Goal: Answer question/provide support: Share knowledge or assist other users

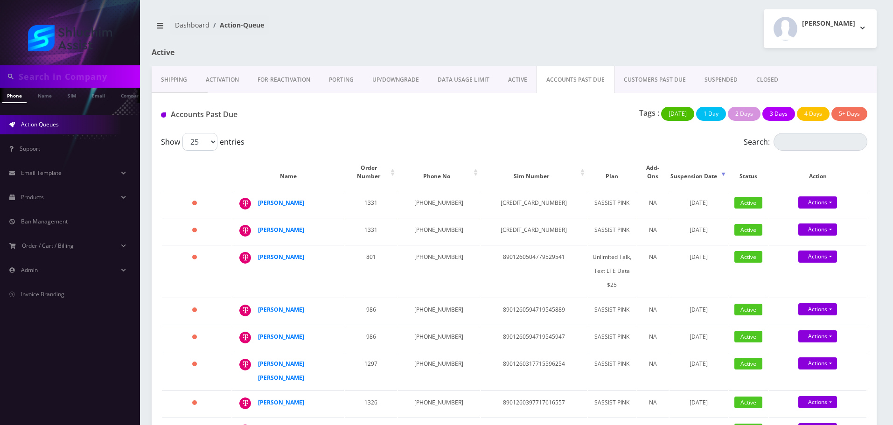
scroll to position [0, 5]
click at [106, 70] on input "text" at bounding box center [78, 77] width 119 height 18
paste input "[EMAIL_ADDRESS][DOMAIN_NAME]"
type input "[EMAIL_ADDRESS][DOMAIN_NAME]"
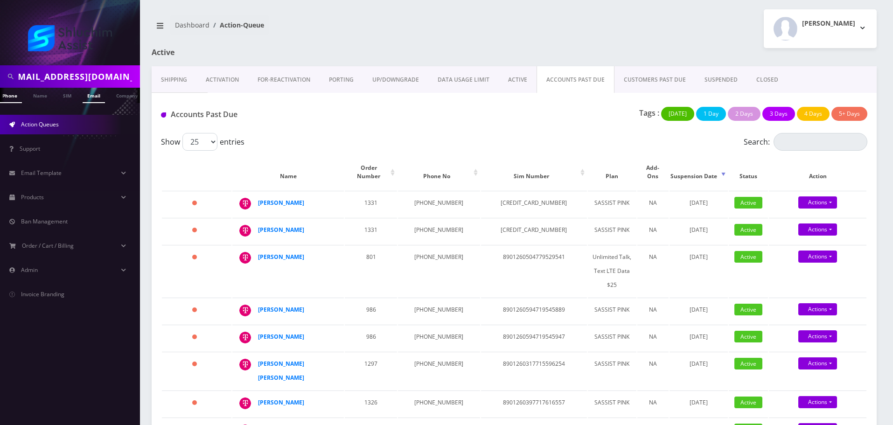
click at [103, 96] on link "Email" at bounding box center [94, 95] width 22 height 15
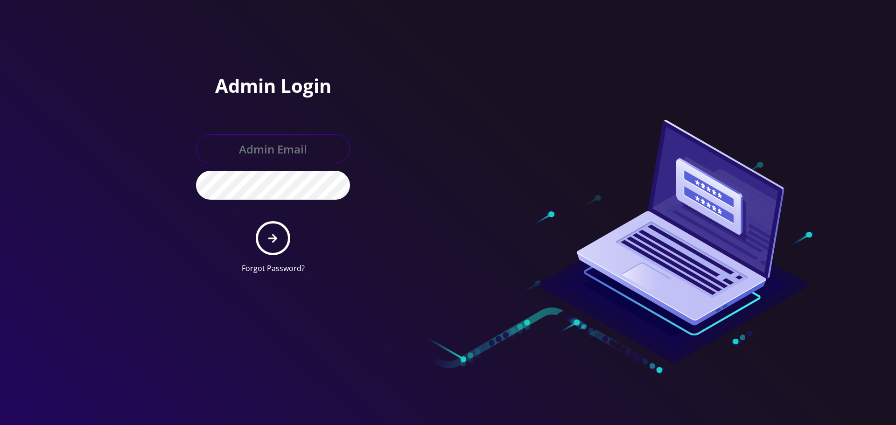
type input "[EMAIL_ADDRESS][DOMAIN_NAME]"
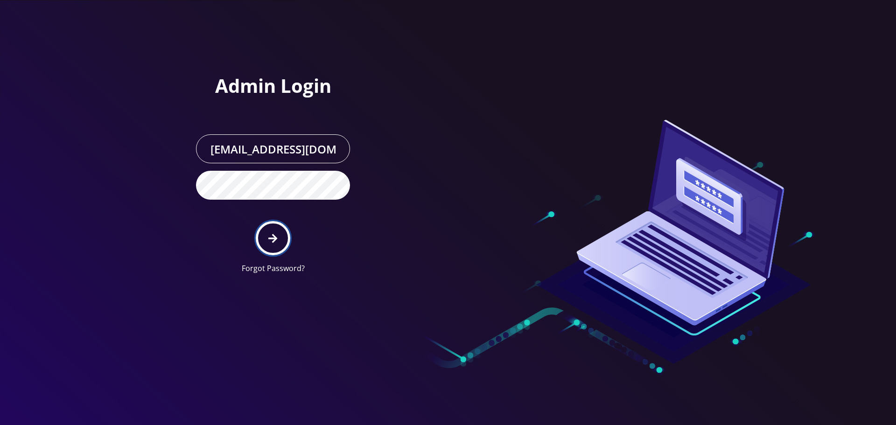
click at [266, 238] on button "submit" at bounding box center [273, 238] width 34 height 34
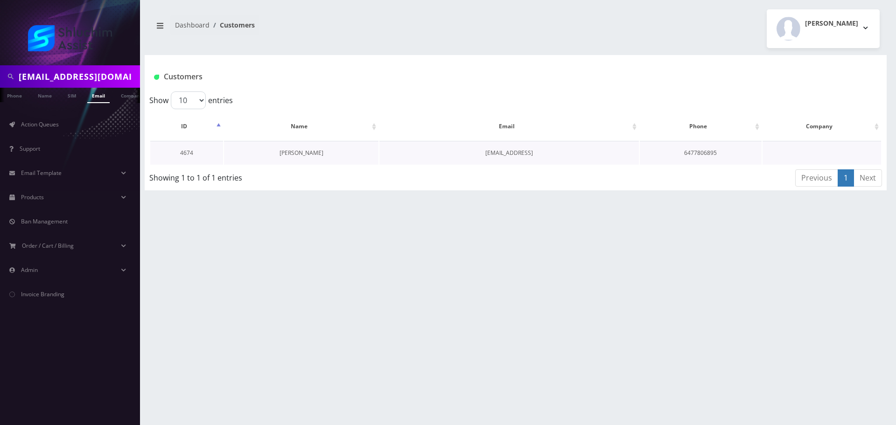
click at [287, 150] on link "Mushka Wilhelm" at bounding box center [302, 153] width 44 height 8
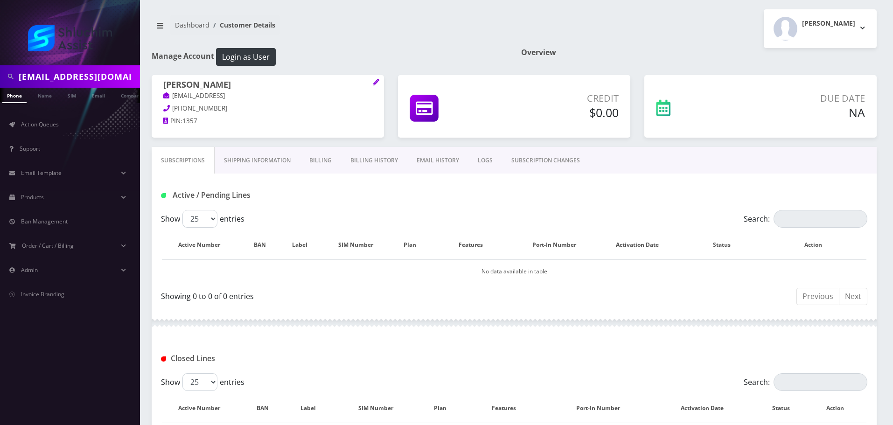
click at [83, 76] on input "wilhelmmotty@gmail.com" at bounding box center [78, 77] width 119 height 18
paste input "thildeshaim"
type input "[EMAIL_ADDRESS][DOMAIN_NAME]"
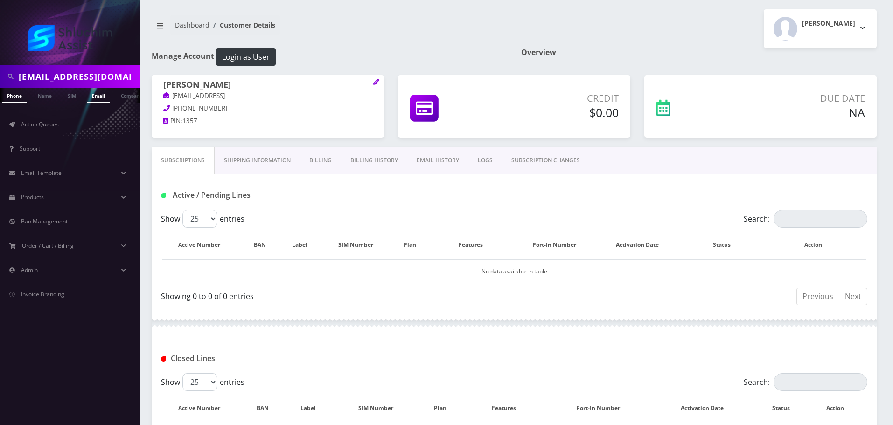
click at [98, 95] on link "Email" at bounding box center [98, 95] width 22 height 15
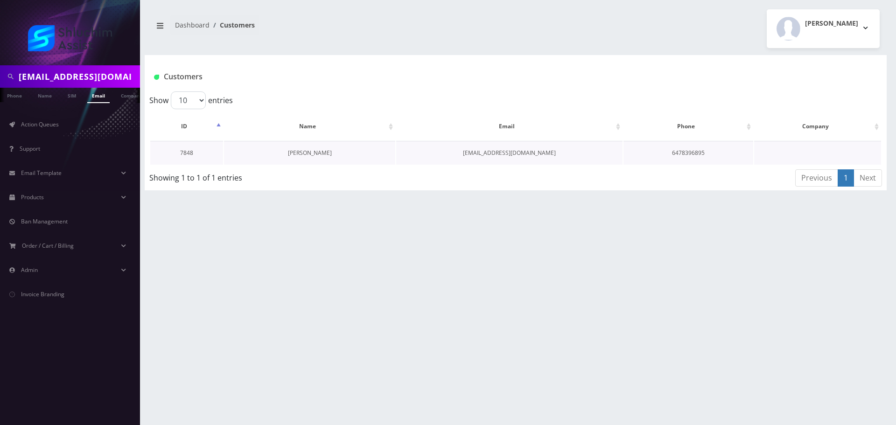
click at [328, 153] on link "[PERSON_NAME]" at bounding box center [310, 153] width 44 height 8
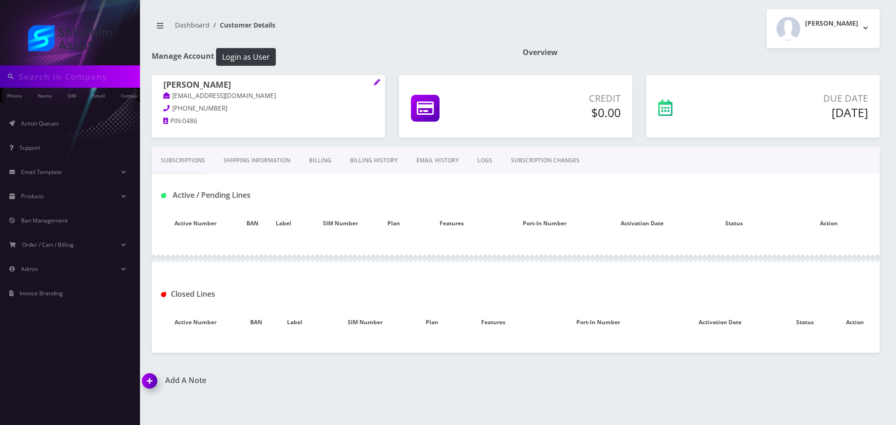
type input "thildeshaim@gmail.com"
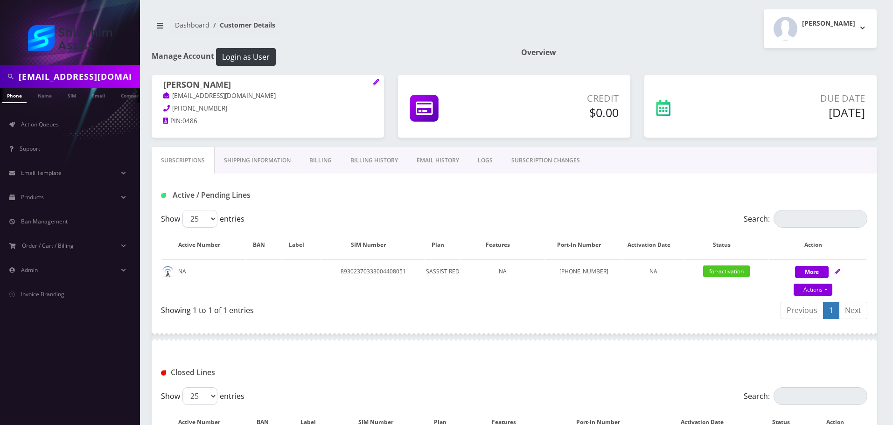
click at [435, 164] on link "EMAIL HISTORY" at bounding box center [438, 160] width 61 height 27
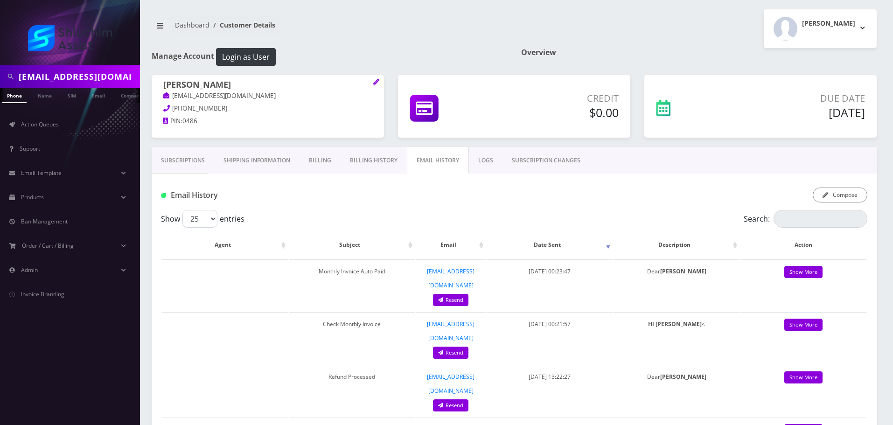
click at [392, 164] on link "Billing History" at bounding box center [374, 160] width 66 height 27
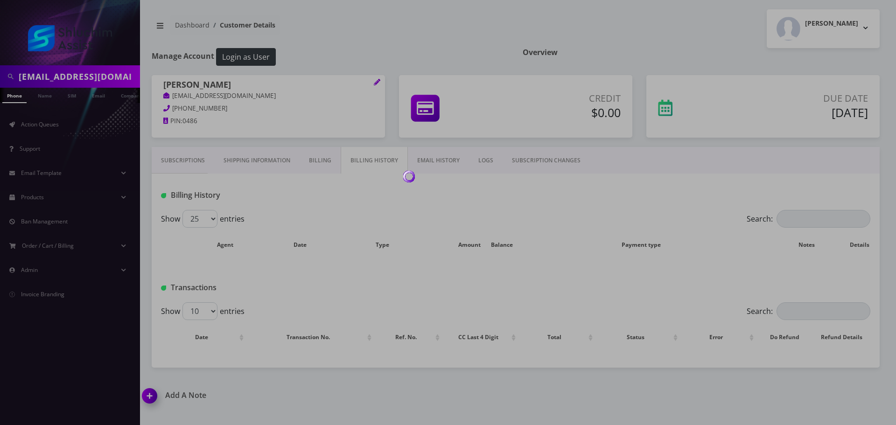
click at [181, 163] on div at bounding box center [448, 212] width 896 height 425
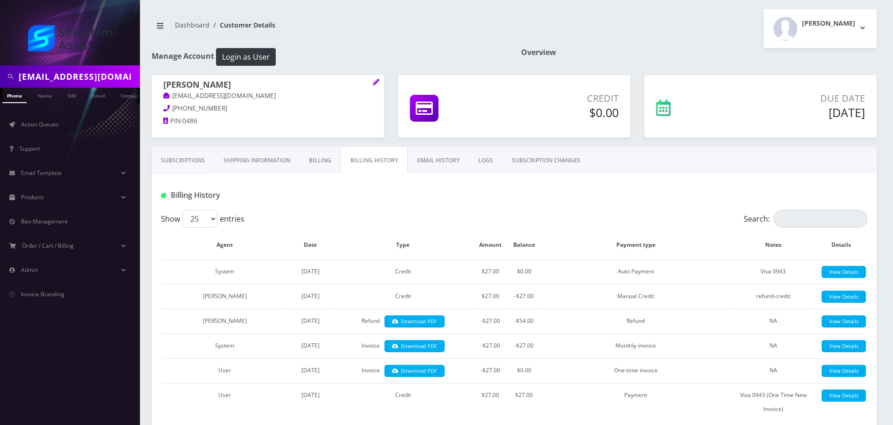
click at [329, 163] on link "Billing" at bounding box center [320, 160] width 41 height 27
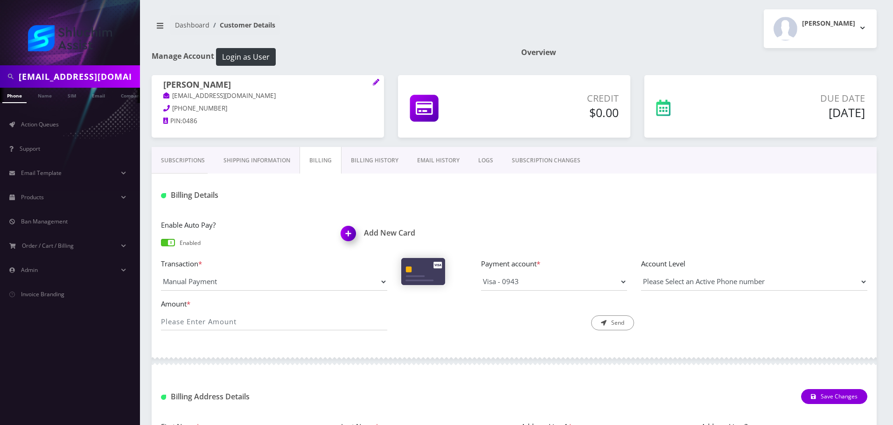
click at [360, 160] on link "Billing History" at bounding box center [375, 160] width 66 height 27
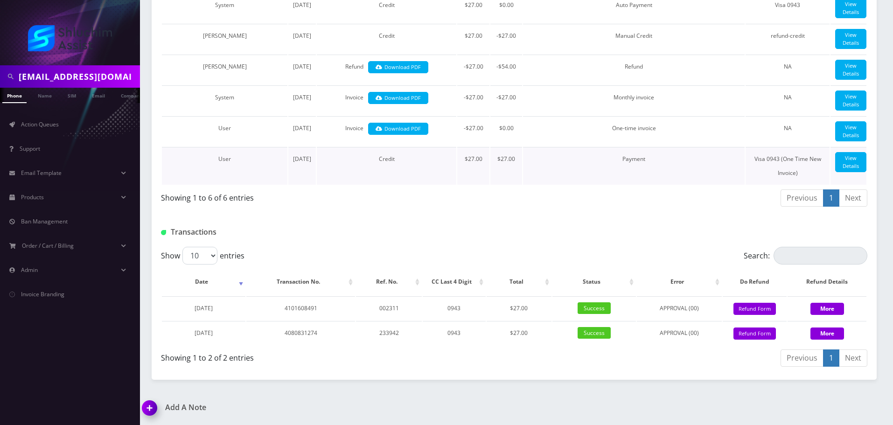
scroll to position [390, 0]
click at [754, 339] on button "Refund Form" at bounding box center [755, 334] width 42 height 13
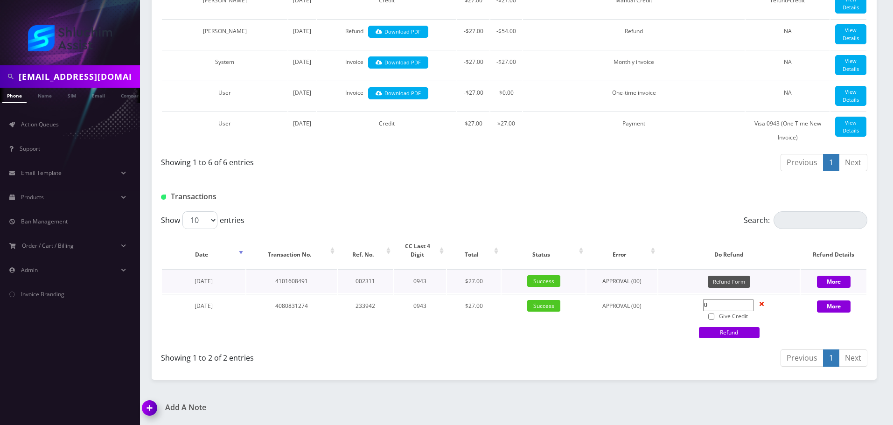
click at [730, 288] on button "Refund Form" at bounding box center [729, 282] width 42 height 13
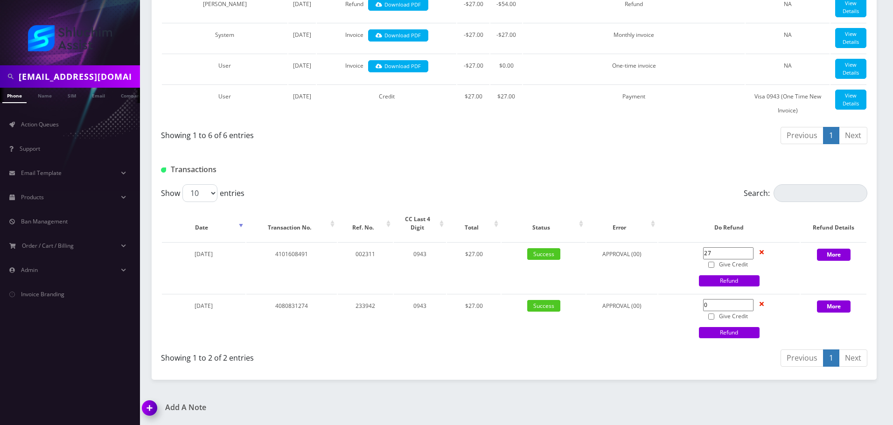
click at [637, 177] on div at bounding box center [634, 169] width 480 height 15
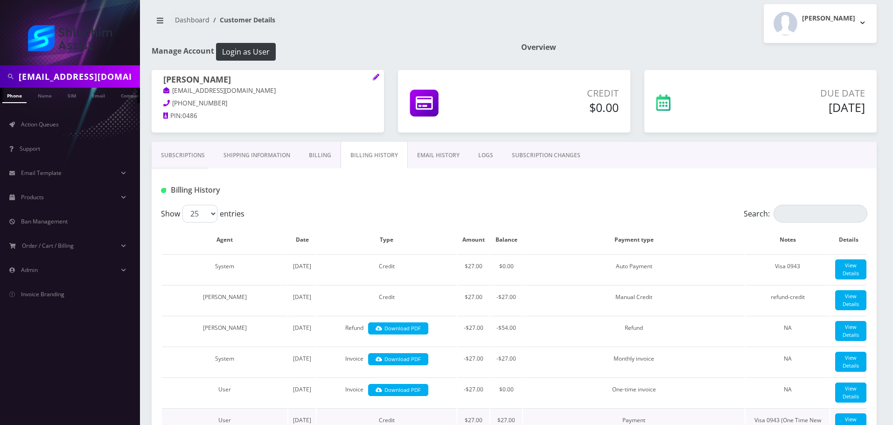
scroll to position [0, 0]
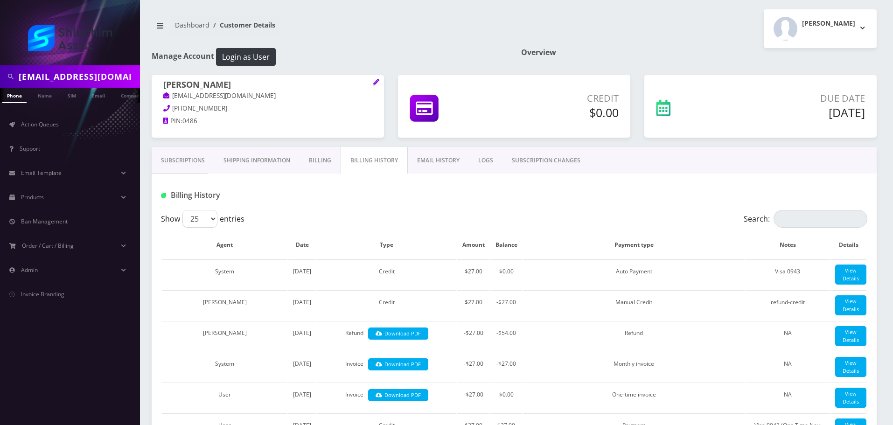
click at [98, 74] on input "[EMAIL_ADDRESS][DOMAIN_NAME]" at bounding box center [78, 77] width 119 height 18
click at [79, 73] on input "text" at bounding box center [78, 77] width 119 height 18
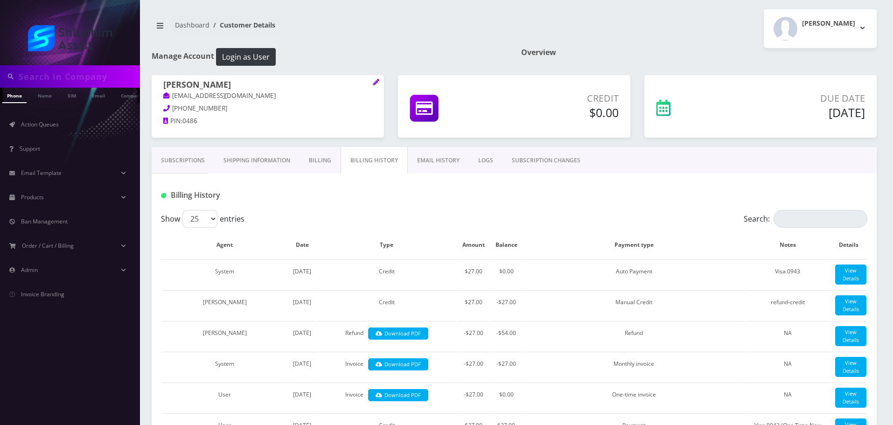
paste input "[EMAIL_ADDRESS][DOMAIN_NAME]"
type input "[EMAIL_ADDRESS][DOMAIN_NAME]"
click at [98, 97] on link "Email" at bounding box center [98, 95] width 22 height 15
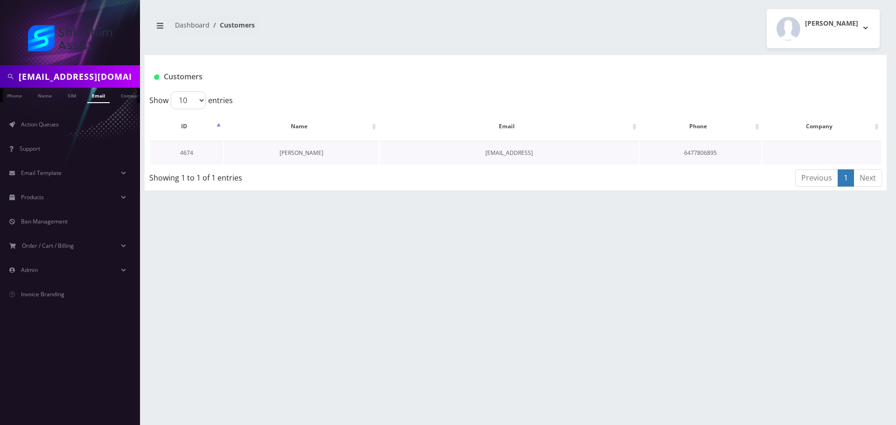
click at [306, 154] on link "[PERSON_NAME]" at bounding box center [302, 153] width 44 height 8
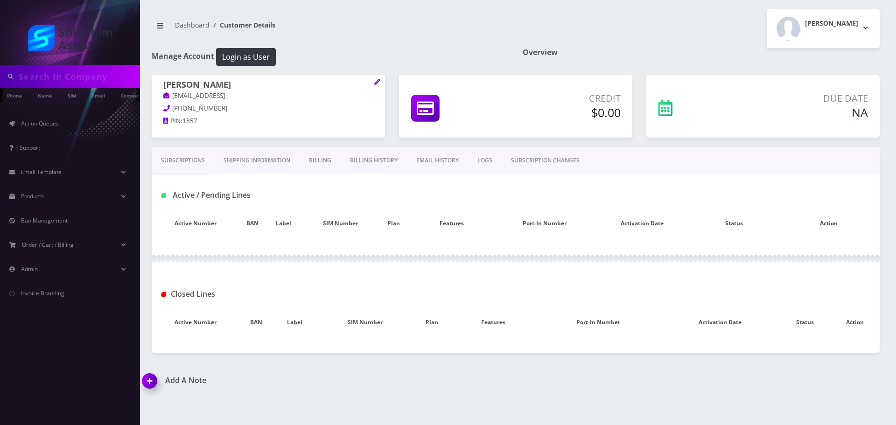
type input "[EMAIL_ADDRESS][DOMAIN_NAME]"
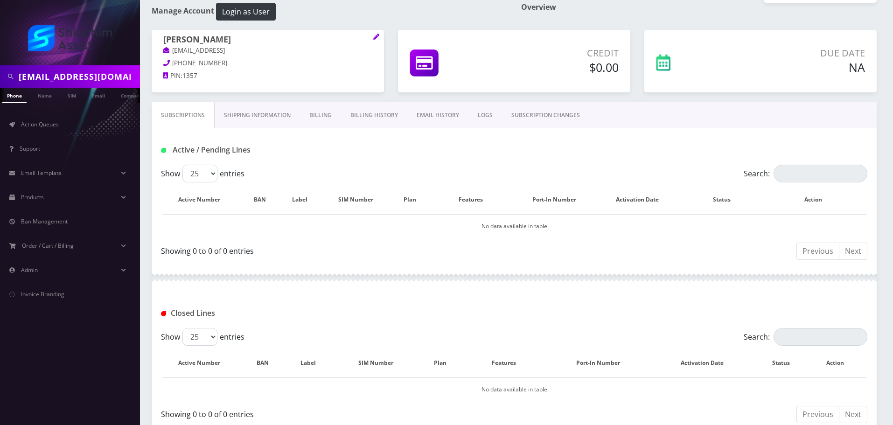
scroll to position [47, 0]
click at [96, 77] on input "[EMAIL_ADDRESS][DOMAIN_NAME]" at bounding box center [78, 77] width 119 height 18
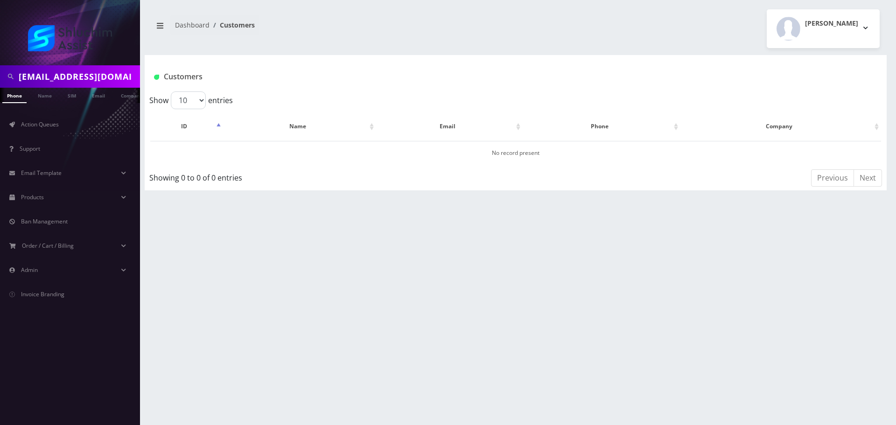
scroll to position [0, 5]
click at [80, 77] on input "[EMAIL_ADDRESS][DOMAIN_NAME]" at bounding box center [78, 77] width 119 height 18
click at [116, 81] on input "[EMAIL_ADDRESS][DOMAIN_NAME]" at bounding box center [78, 77] width 119 height 18
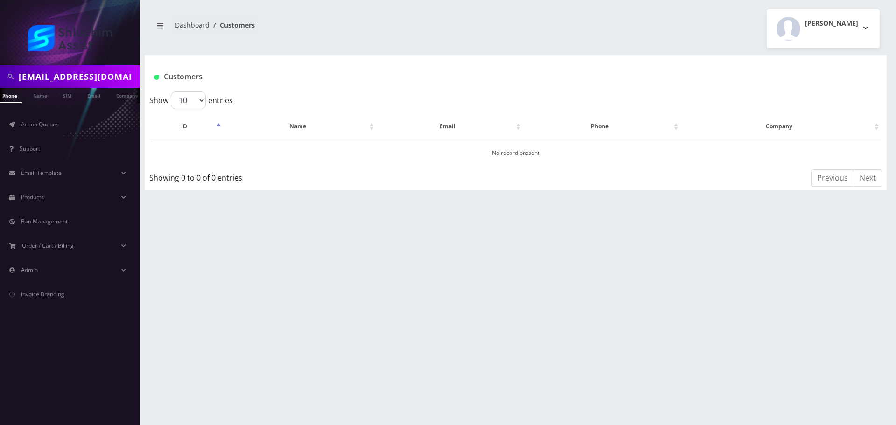
click at [50, 80] on input "[EMAIL_ADDRESS][DOMAIN_NAME]" at bounding box center [78, 77] width 119 height 18
click at [84, 96] on link "Email" at bounding box center [94, 95] width 22 height 15
click at [95, 69] on input "[EMAIL_ADDRESS][DOMAIN_NAME]" at bounding box center [78, 77] width 119 height 18
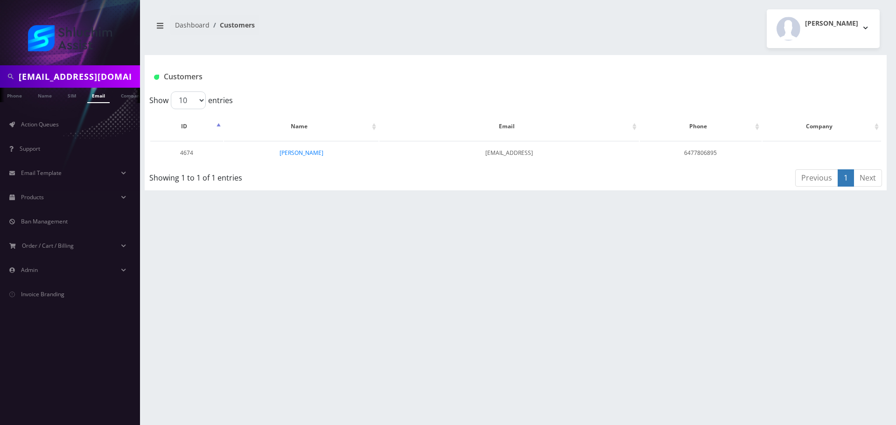
scroll to position [0, 9]
click at [95, 96] on link "Email" at bounding box center [98, 95] width 22 height 15
click at [300, 149] on link "[PERSON_NAME]" at bounding box center [302, 153] width 44 height 8
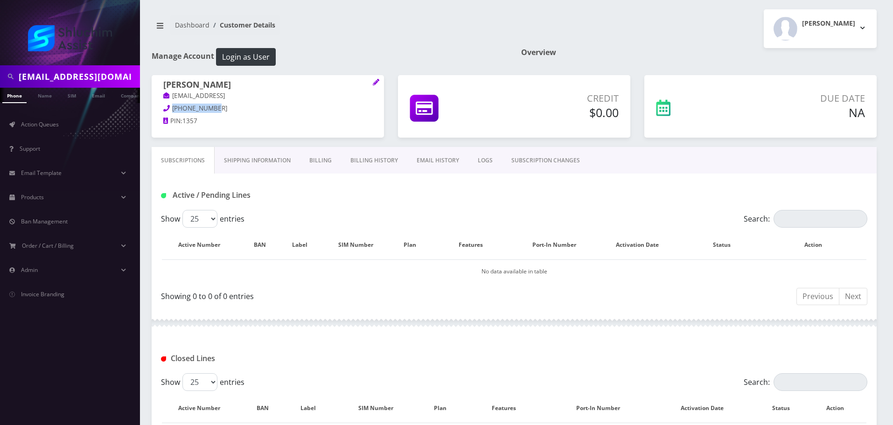
drag, startPoint x: 224, startPoint y: 111, endPoint x: 169, endPoint y: 106, distance: 54.4
click at [169, 106] on p "[PHONE_NUMBER]" at bounding box center [267, 109] width 209 height 10
copy span "[PHONE_NUMBER]"
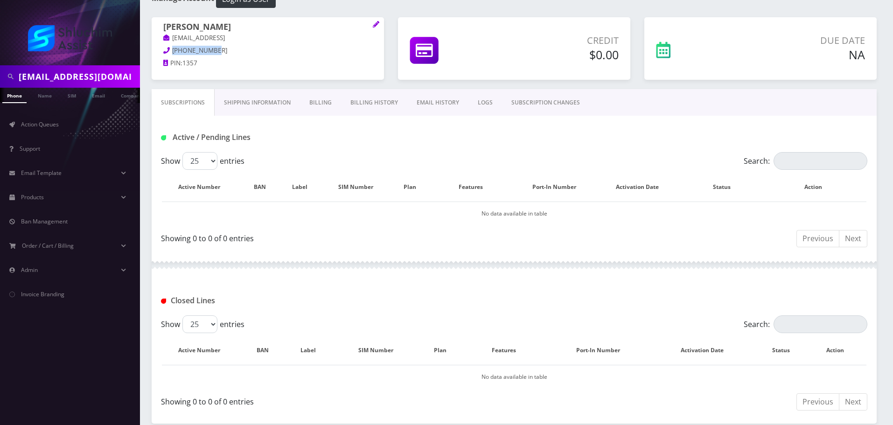
scroll to position [102, 0]
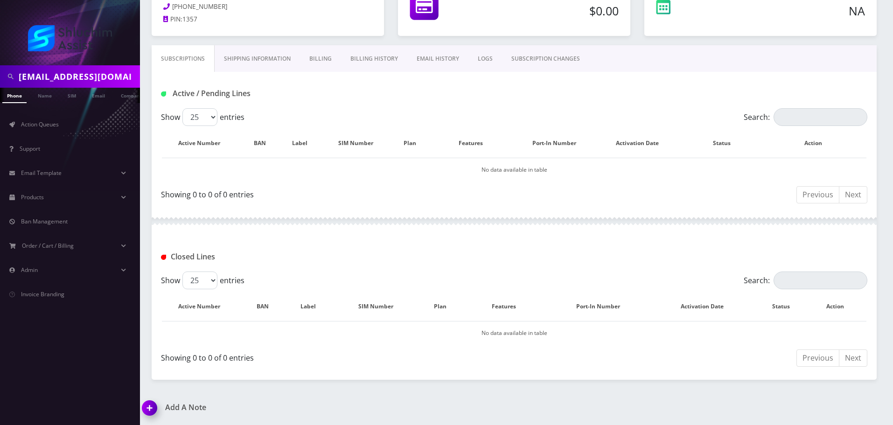
click at [90, 76] on input "wilhelmmotty@gmail.com" at bounding box center [78, 77] width 119 height 18
paste input "thildeshaim"
type input "[EMAIL_ADDRESS][DOMAIN_NAME]"
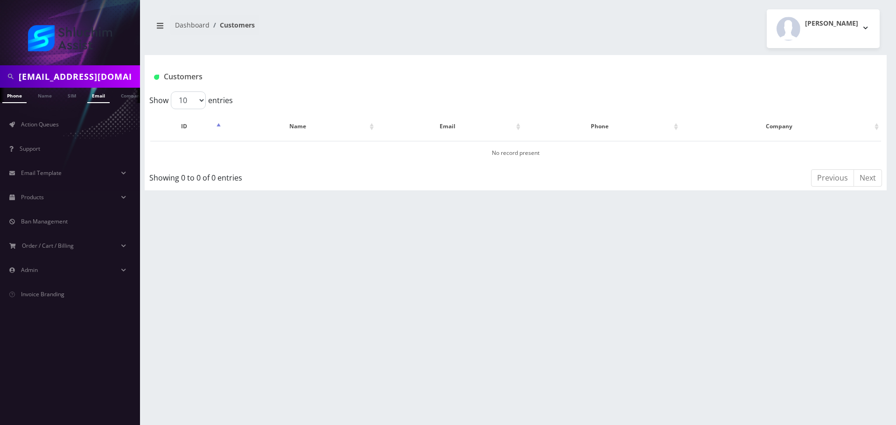
click at [99, 97] on link "Email" at bounding box center [98, 95] width 22 height 15
click at [320, 151] on link "Tonia Hildeshaim" at bounding box center [310, 153] width 44 height 8
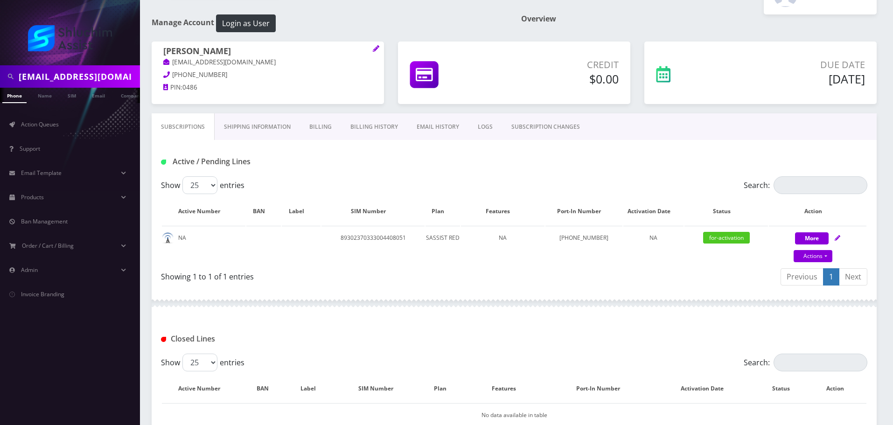
scroll to position [22, 0]
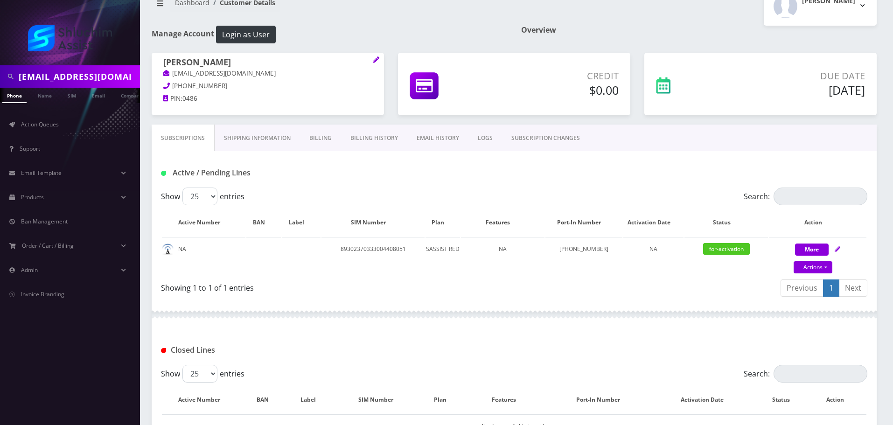
click at [362, 138] on link "Billing History" at bounding box center [374, 138] width 66 height 27
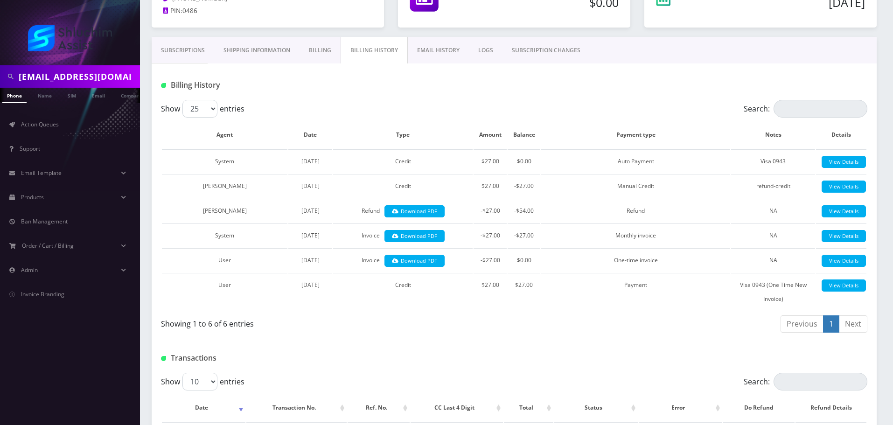
click at [181, 55] on link "Subscriptions" at bounding box center [183, 50] width 63 height 27
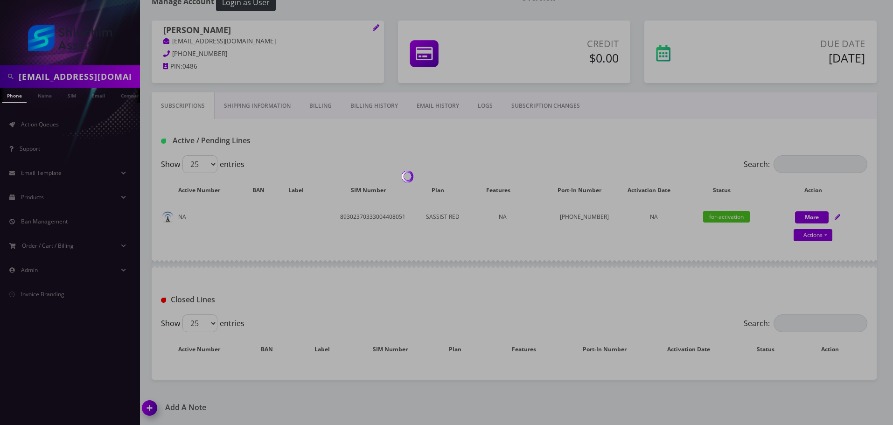
scroll to position [110, 0]
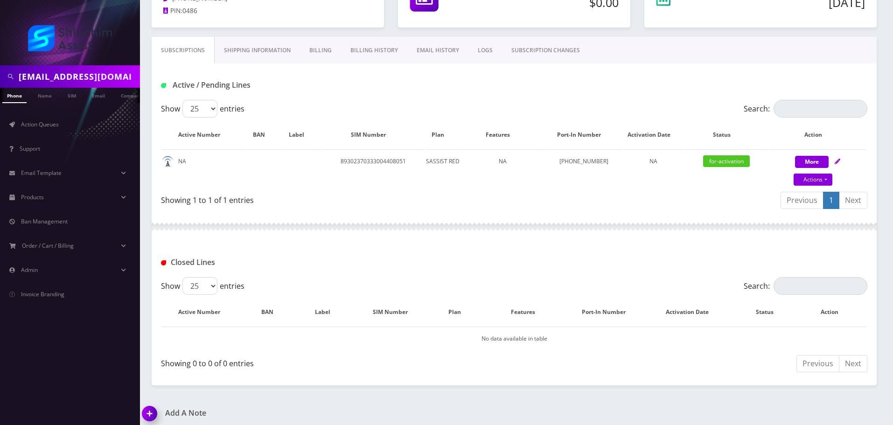
click at [105, 71] on input "thildeshaim@gmail.com" at bounding box center [78, 77] width 119 height 18
click at [379, 45] on link "Billing History" at bounding box center [374, 50] width 66 height 27
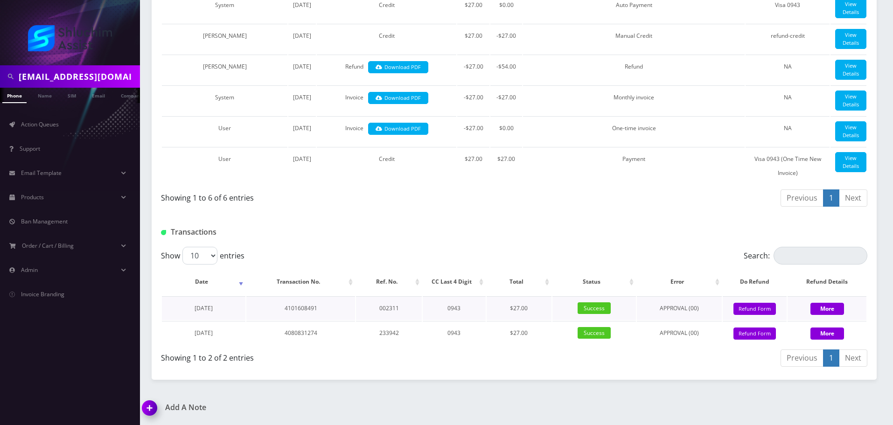
scroll to position [390, 0]
click at [750, 332] on button "Refund Form" at bounding box center [755, 334] width 42 height 13
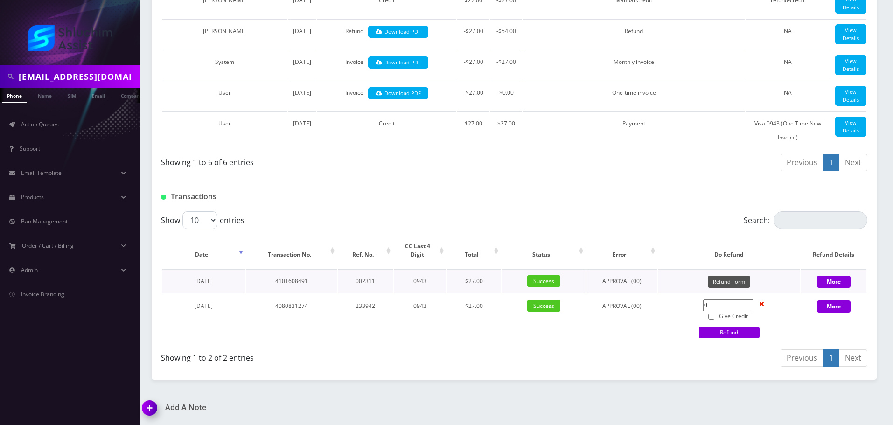
click at [732, 288] on button "Refund Form" at bounding box center [729, 282] width 42 height 13
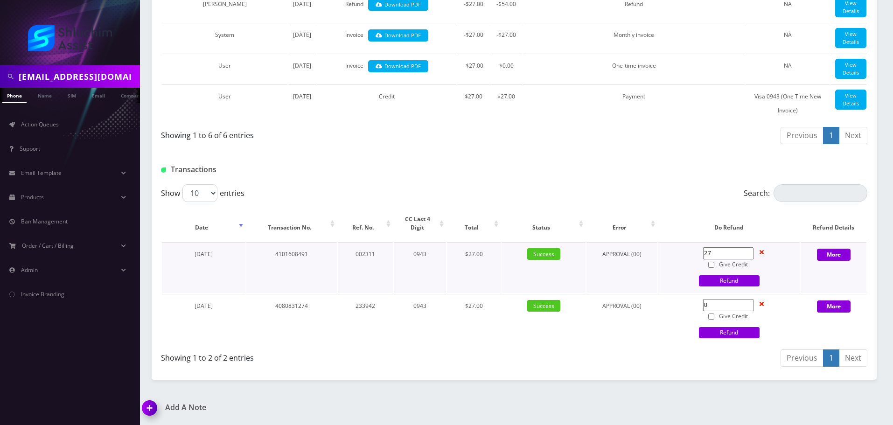
click at [710, 268] on input "Give Credit" at bounding box center [712, 265] width 6 height 6
checkbox input "true"
click at [716, 287] on link "Refund" at bounding box center [729, 280] width 61 height 11
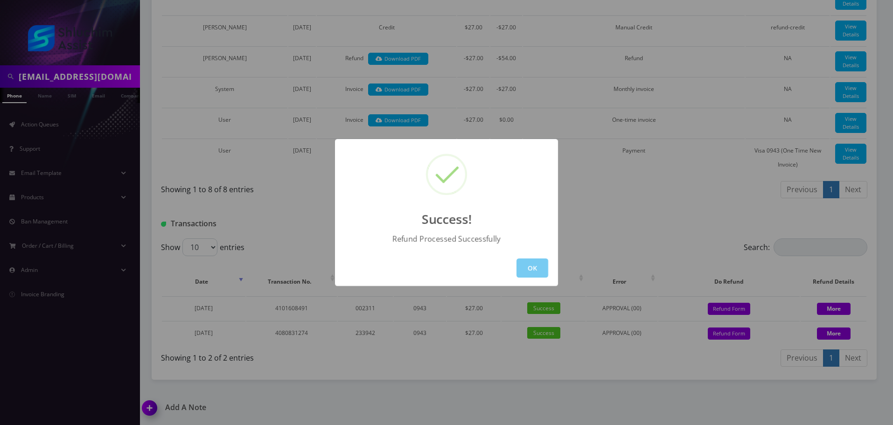
click at [523, 267] on button "OK" at bounding box center [533, 268] width 32 height 19
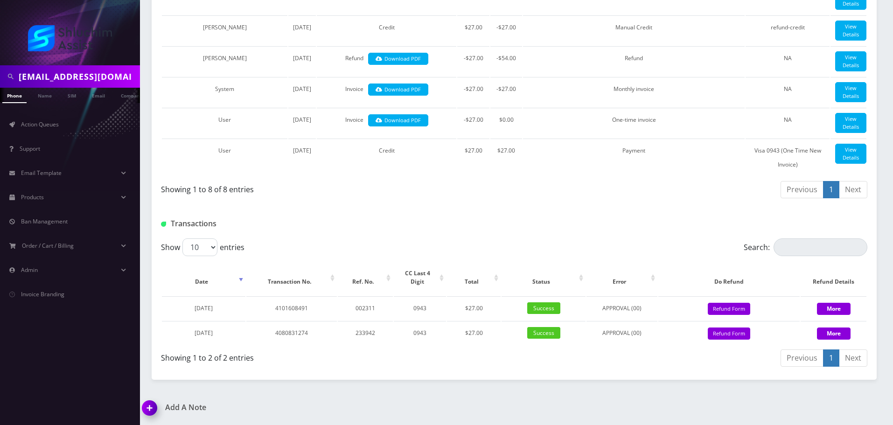
scroll to position [504, 0]
click at [721, 309] on button "Refund Form" at bounding box center [729, 309] width 42 height 13
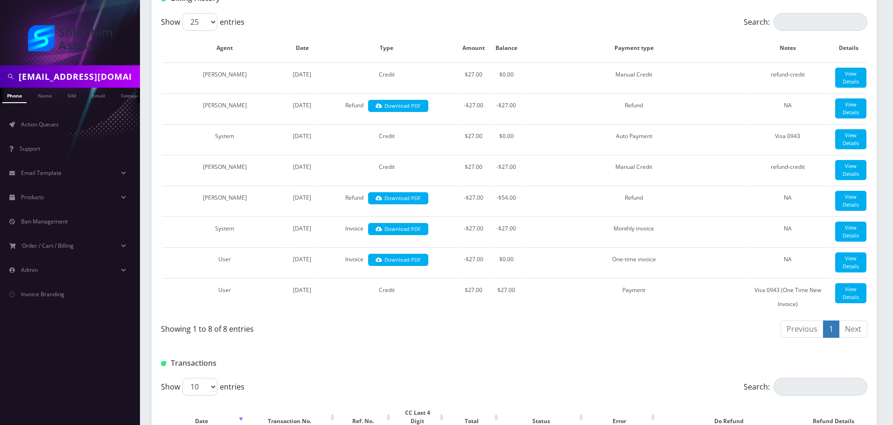
scroll to position [0, 0]
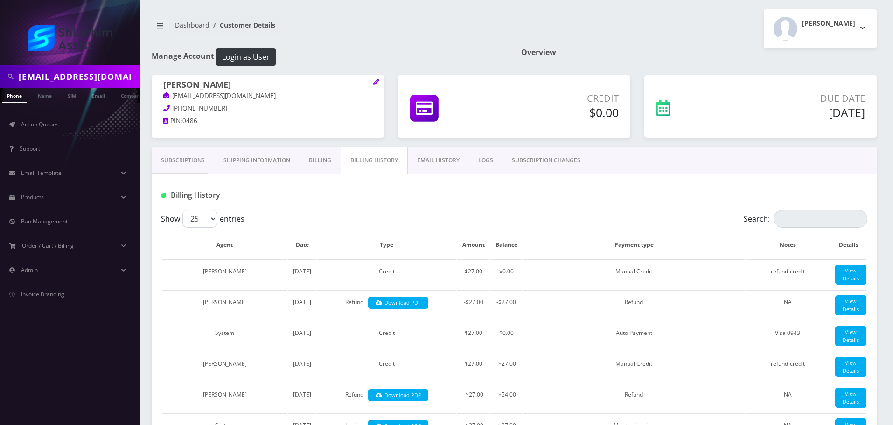
click at [180, 163] on link "Subscriptions" at bounding box center [183, 160] width 63 height 27
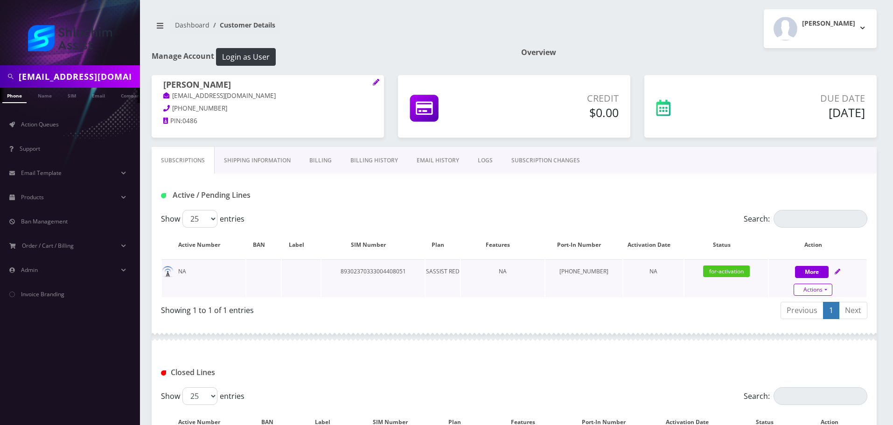
click at [815, 290] on link "Actions" at bounding box center [813, 290] width 39 height 12
select select "307"
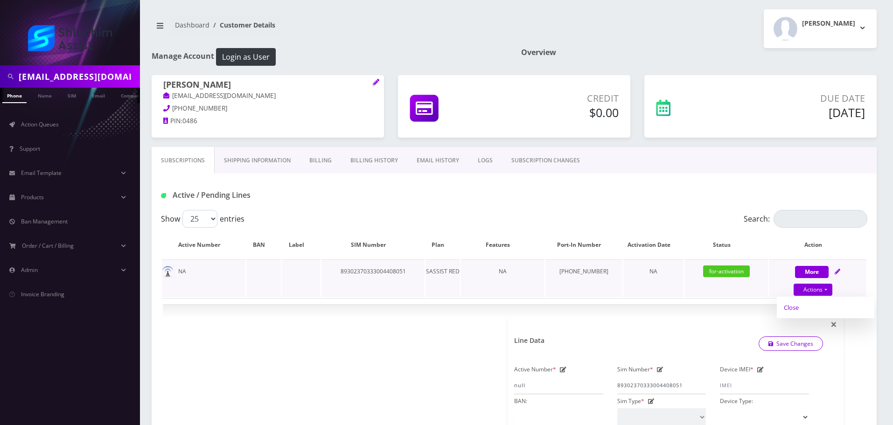
click at [798, 314] on link "Close" at bounding box center [826, 308] width 98 height 14
type input "08/11/2025"
select select "307"
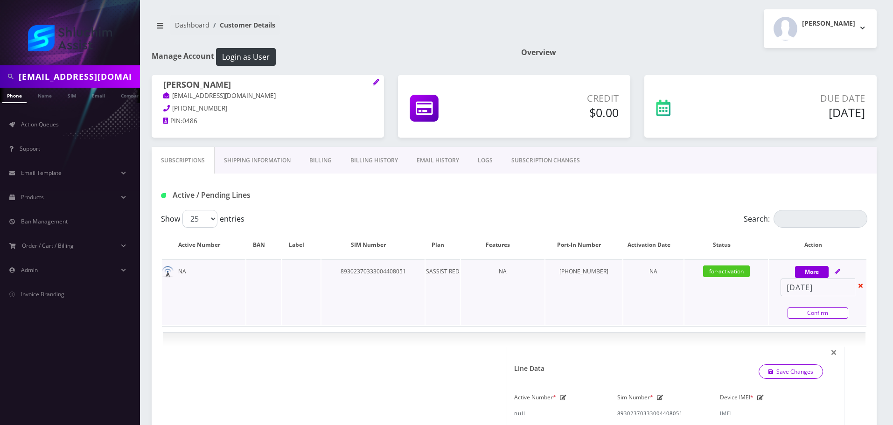
click at [809, 312] on link "Confirm" at bounding box center [818, 313] width 61 height 11
select select "307"
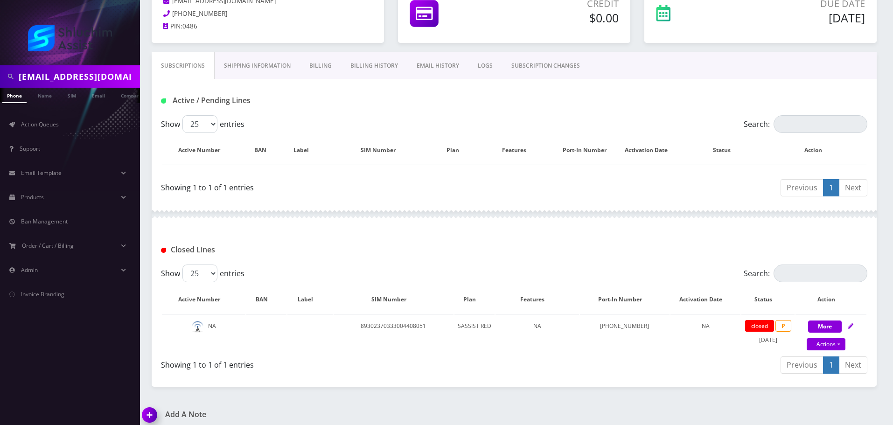
scroll to position [102, 0]
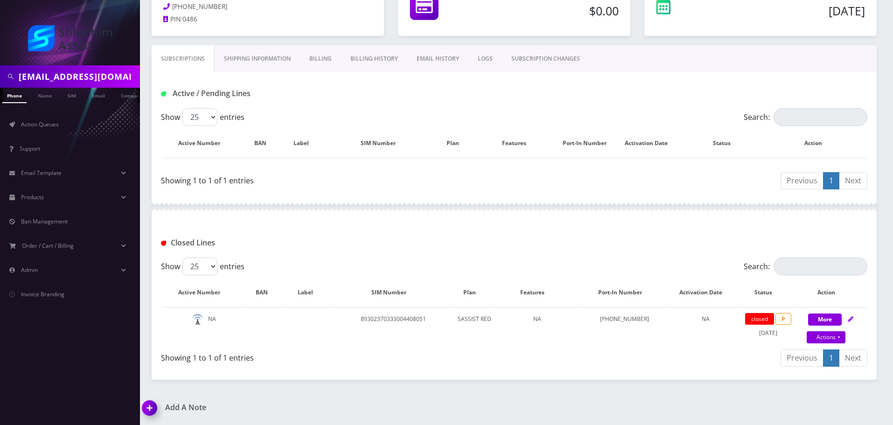
click at [379, 59] on link "Billing History" at bounding box center [374, 58] width 66 height 27
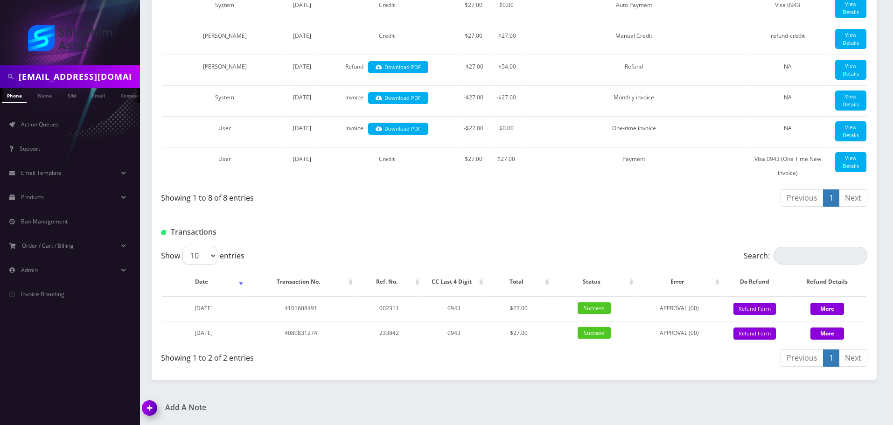
scroll to position [496, 0]
click at [745, 314] on button "Refund Form" at bounding box center [755, 309] width 42 height 13
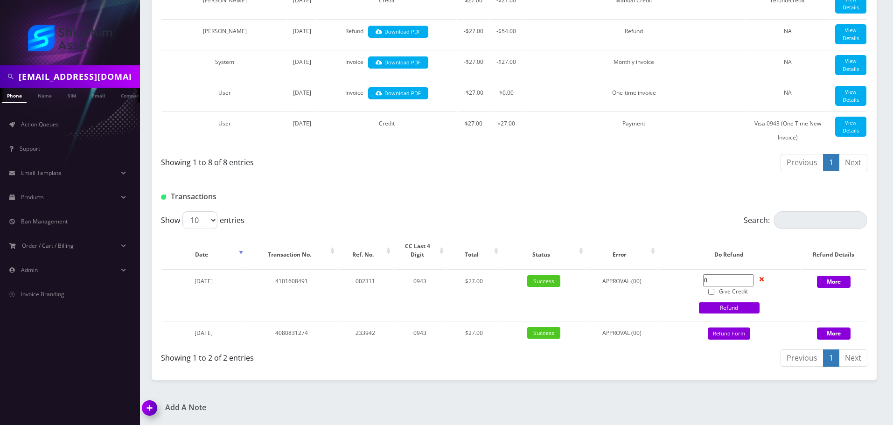
click at [121, 69] on input "[EMAIL_ADDRESS][DOMAIN_NAME]" at bounding box center [78, 77] width 119 height 18
paste input "9342239295"
type input "9342239295"
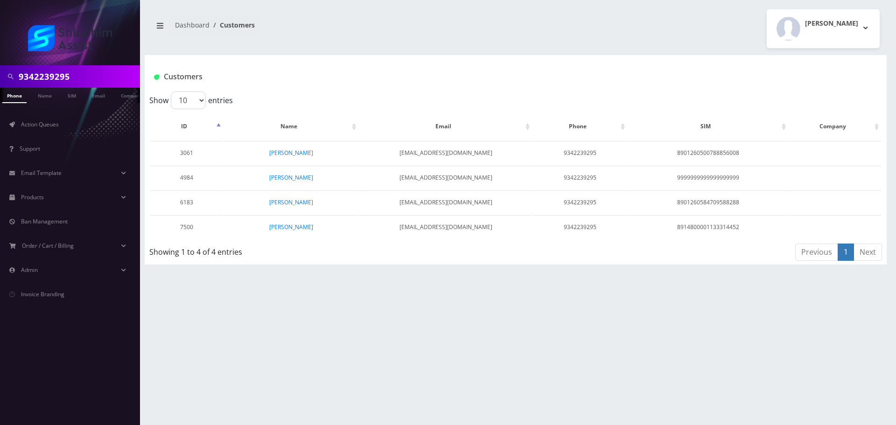
click at [92, 84] on input "9342239295" at bounding box center [78, 77] width 119 height 18
click at [93, 93] on link "Email" at bounding box center [89, 95] width 22 height 15
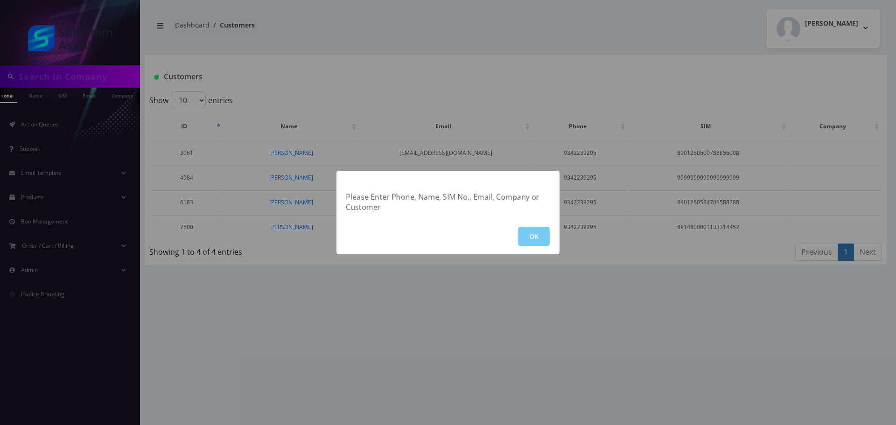
click at [538, 235] on button "OK" at bounding box center [534, 236] width 32 height 19
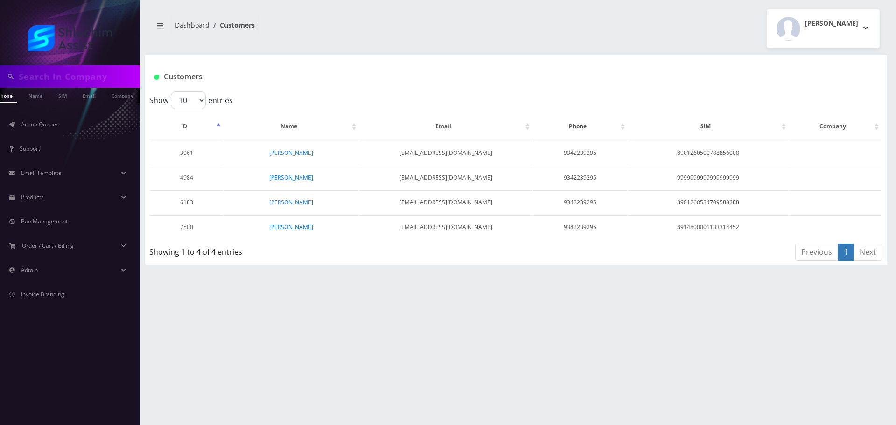
click at [88, 76] on input "text" at bounding box center [78, 77] width 119 height 18
click at [103, 80] on input "text" at bounding box center [78, 77] width 119 height 18
paste input "[EMAIL_ADDRESS][DOMAIN_NAME]"
type input "[EMAIL_ADDRESS][DOMAIN_NAME]"
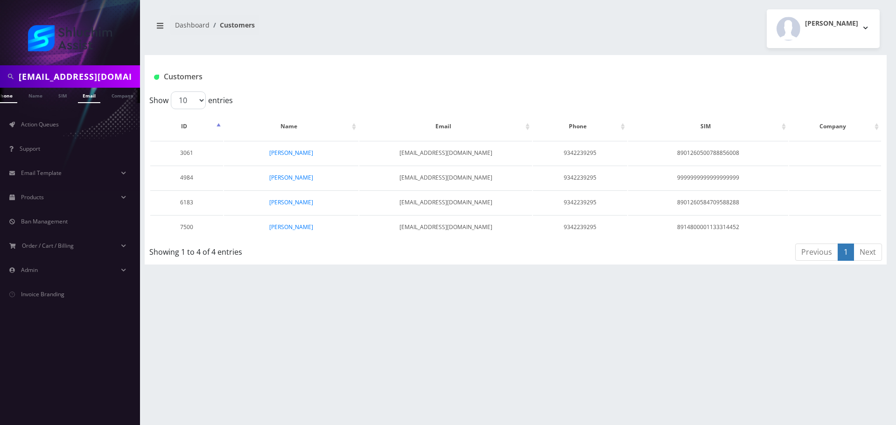
click at [93, 95] on link "Email" at bounding box center [89, 95] width 22 height 15
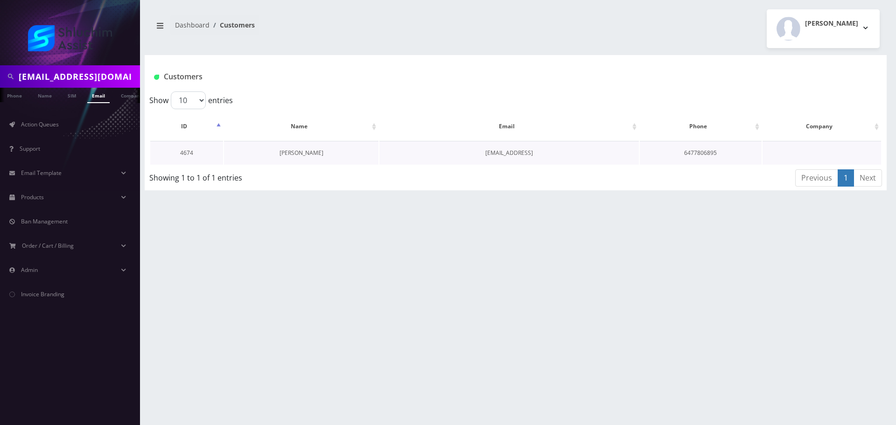
click at [296, 149] on link "[PERSON_NAME]" at bounding box center [302, 153] width 44 height 8
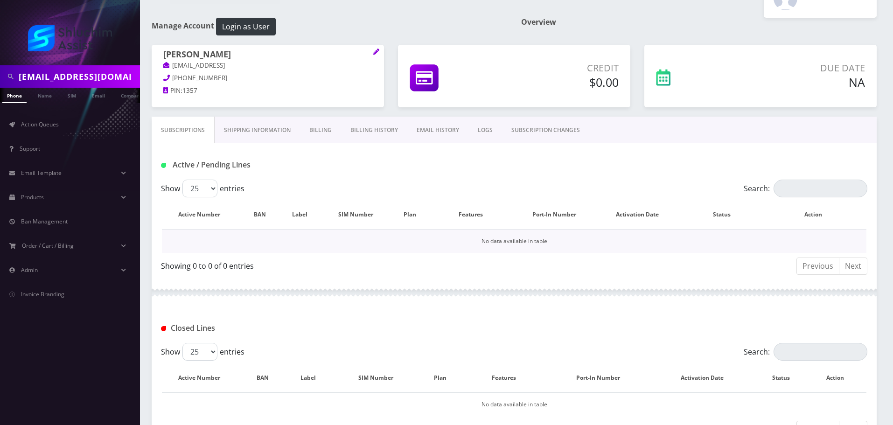
scroll to position [102, 0]
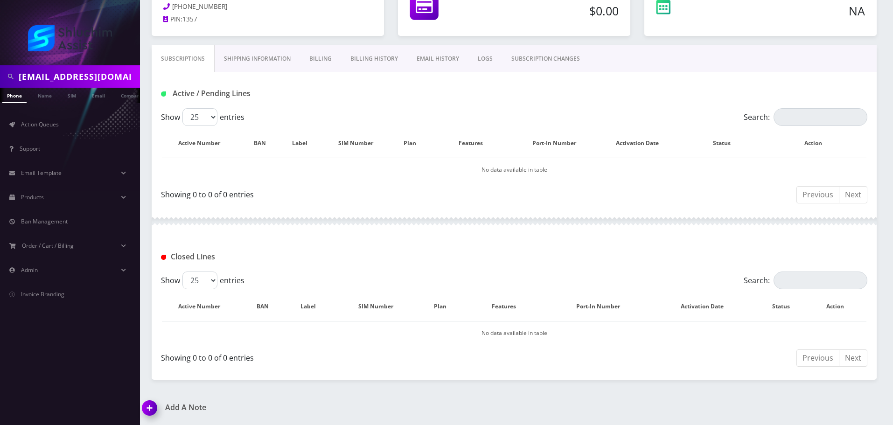
click at [102, 73] on input "[EMAIL_ADDRESS][DOMAIN_NAME]" at bounding box center [78, 77] width 119 height 18
click at [102, 73] on input "wilhelmmotty@gmail.com" at bounding box center [78, 77] width 119 height 18
paste input "9173192410"
type input "9173192410"
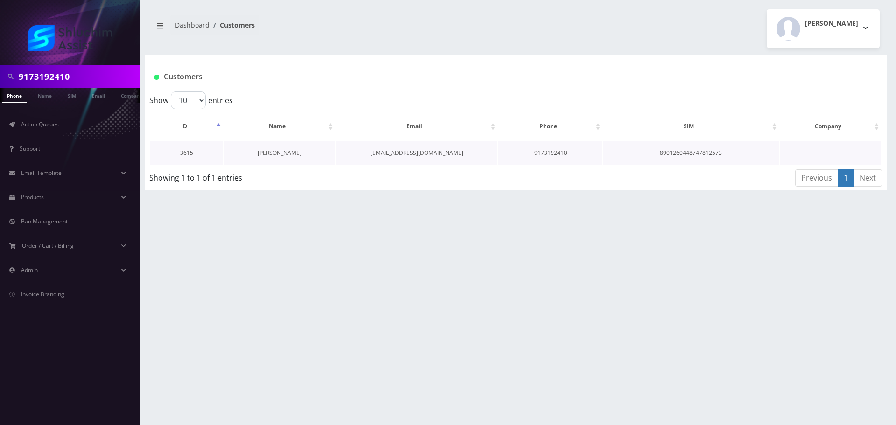
click at [269, 151] on link "[PERSON_NAME]" at bounding box center [280, 153] width 44 height 8
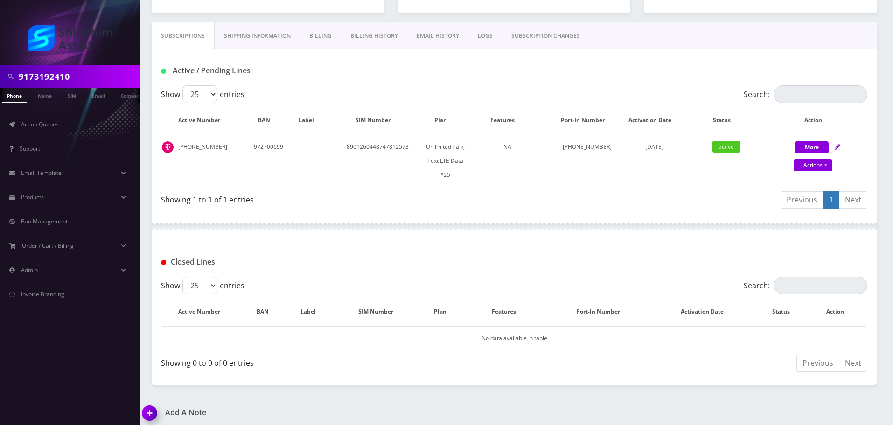
scroll to position [130, 0]
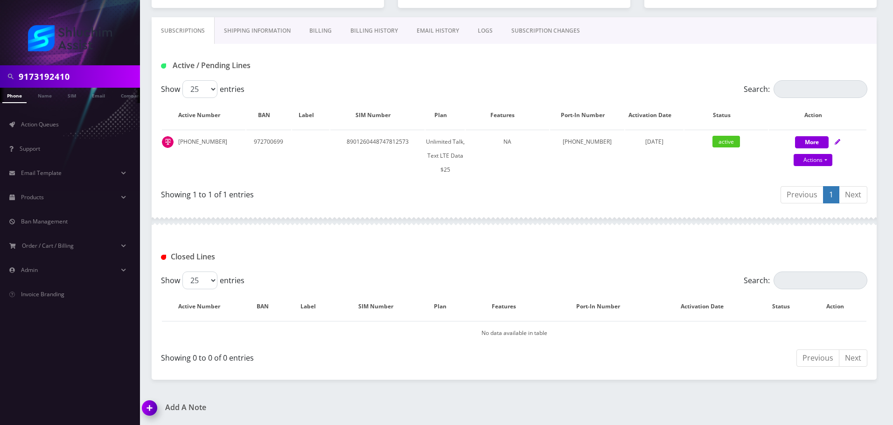
click at [104, 69] on input "9173192410" at bounding box center [78, 77] width 119 height 18
paste input "359859312389972"
type input "359859312389972"
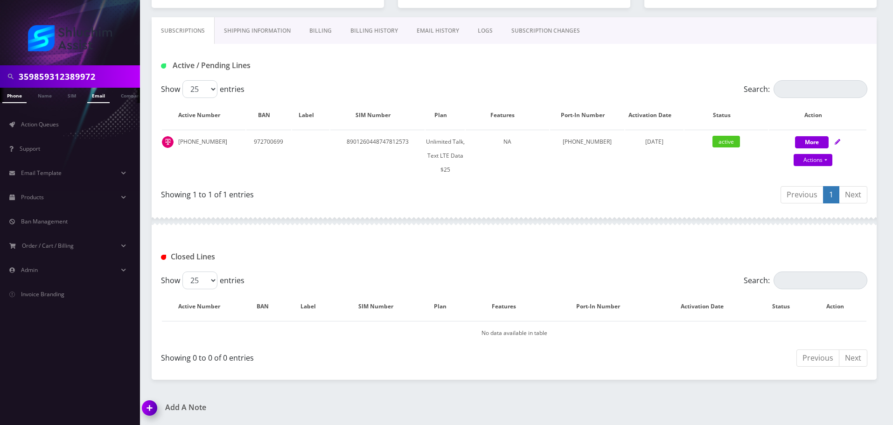
click at [96, 91] on link "Email" at bounding box center [98, 95] width 22 height 15
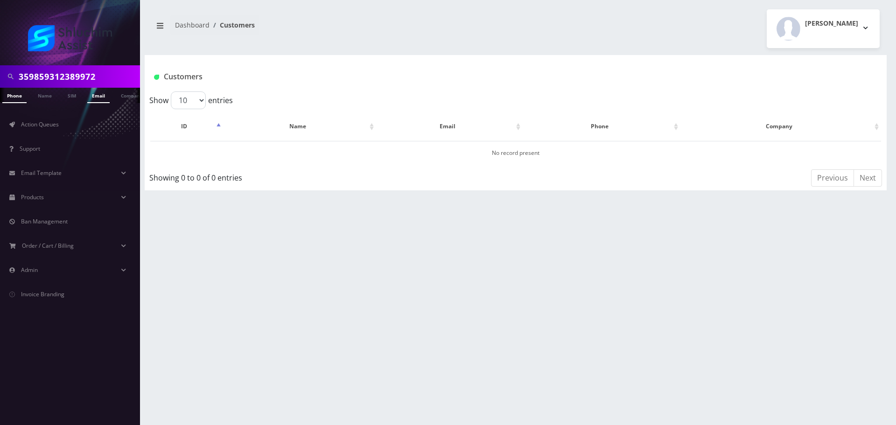
click at [16, 94] on link "Phone" at bounding box center [14, 95] width 24 height 15
click at [111, 81] on input "359859312389972" at bounding box center [78, 77] width 119 height 18
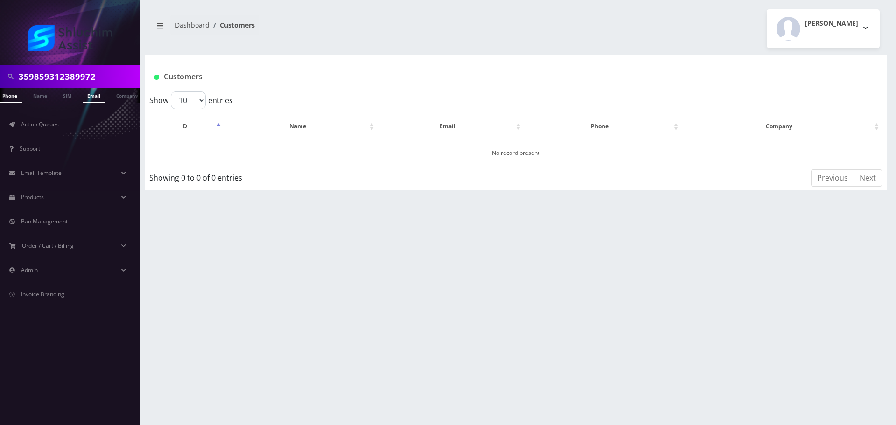
click at [97, 94] on link "Email" at bounding box center [94, 95] width 22 height 15
click at [122, 77] on input "359859312389972" at bounding box center [78, 77] width 119 height 18
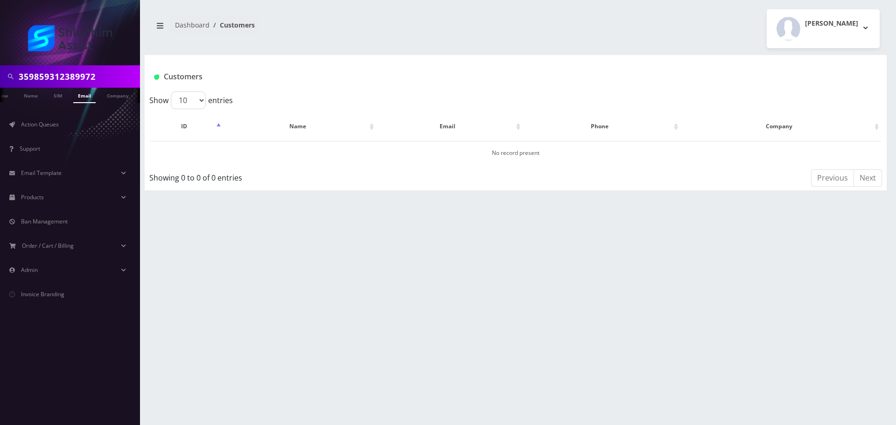
click at [122, 77] on input "359859312389972" at bounding box center [78, 77] width 119 height 18
paste input "[EMAIL_ADDRESS][DOMAIN_NAME]"
type input "[EMAIL_ADDRESS][DOMAIN_NAME]"
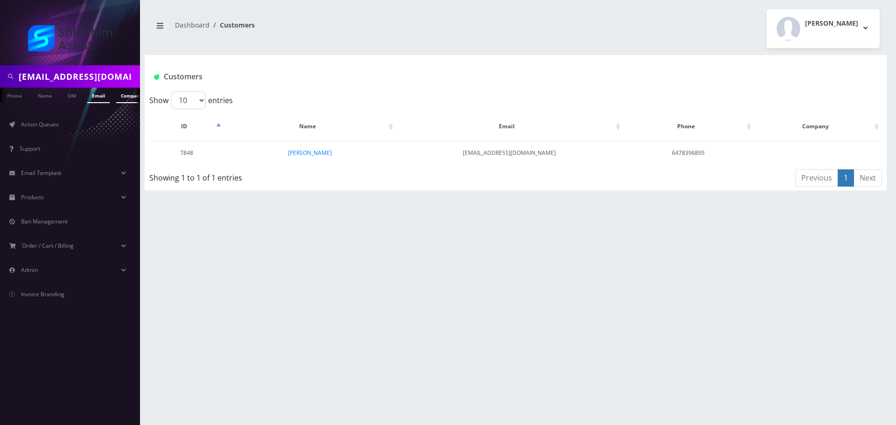
scroll to position [0, 23]
click at [301, 151] on link "[PERSON_NAME]" at bounding box center [310, 153] width 44 height 8
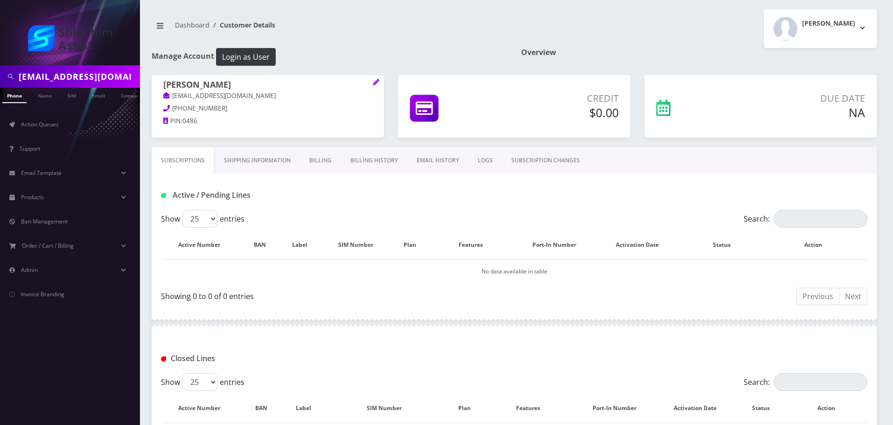
click at [219, 96] on link "[EMAIL_ADDRESS][DOMAIN_NAME]" at bounding box center [219, 95] width 113 height 9
drag, startPoint x: 258, startPoint y: 94, endPoint x: 164, endPoint y: 95, distance: 93.8
click at [164, 95] on p "[EMAIL_ADDRESS][DOMAIN_NAME]" at bounding box center [267, 96] width 209 height 10
copy link "[EMAIL_ADDRESS][DOMAIN_NAME]"
